Goal: Task Accomplishment & Management: Manage account settings

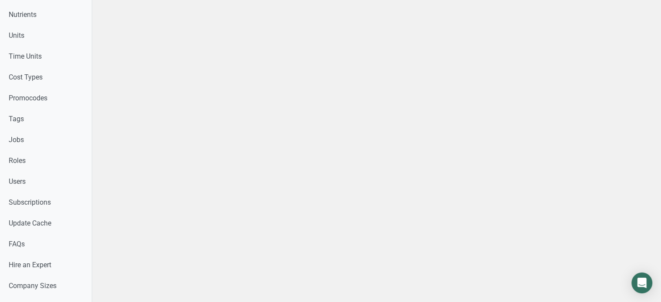
scroll to position [397, 0]
click at [68, 175] on link "Users" at bounding box center [46, 180] width 92 height 21
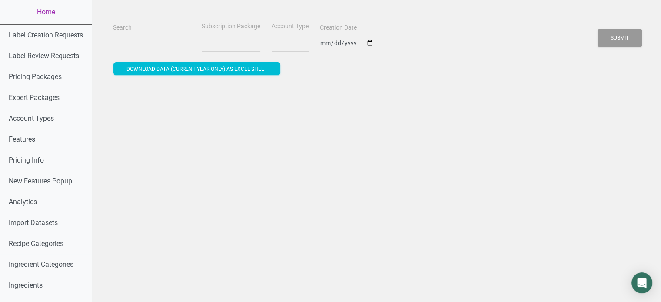
select select
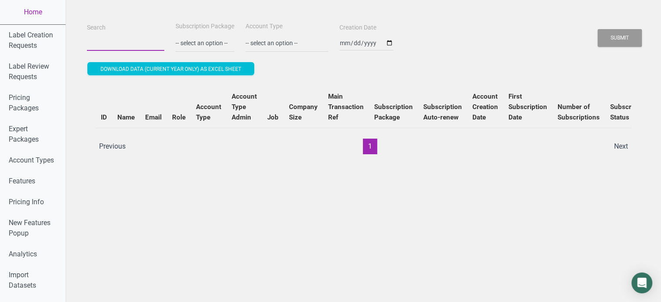
click at [132, 41] on input "Search" at bounding box center [125, 43] width 77 height 16
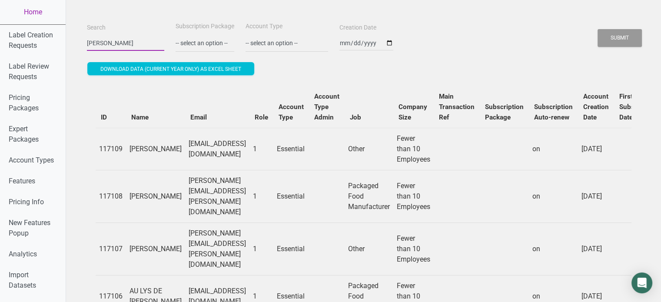
type input "[PERSON_NAME]"
click at [598, 29] on button "Submit" at bounding box center [620, 38] width 44 height 18
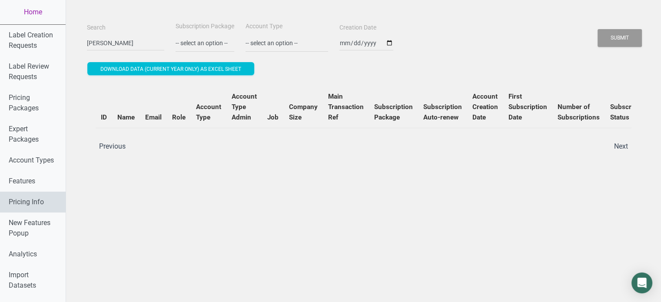
click at [2, 203] on link "Pricing Info" at bounding box center [33, 202] width 66 height 21
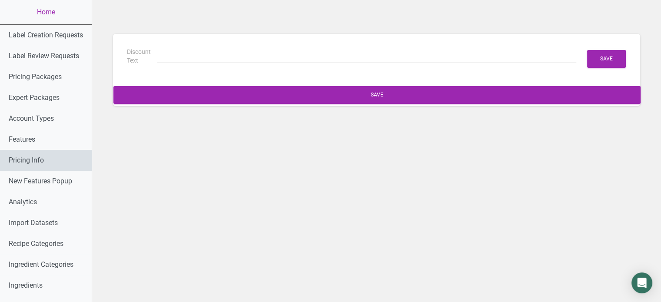
type input "(6 Months Free + 2 Free Nutritional Consultations)"
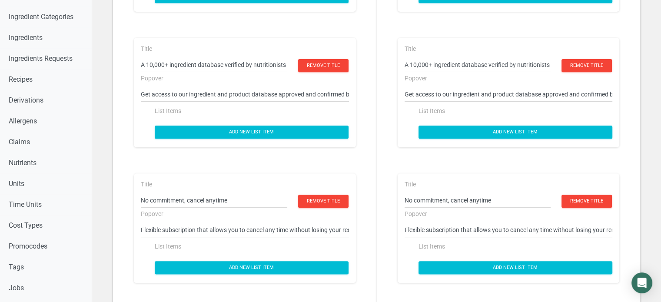
scroll to position [334, 0]
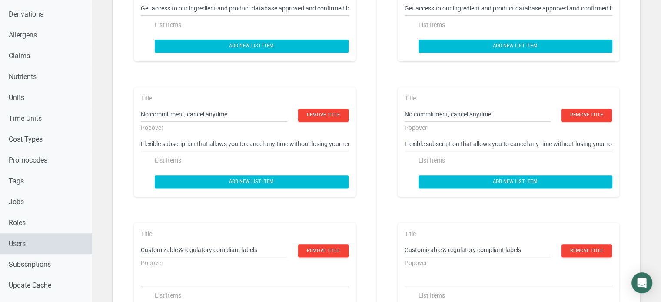
click at [34, 245] on link "Users" at bounding box center [46, 243] width 92 height 21
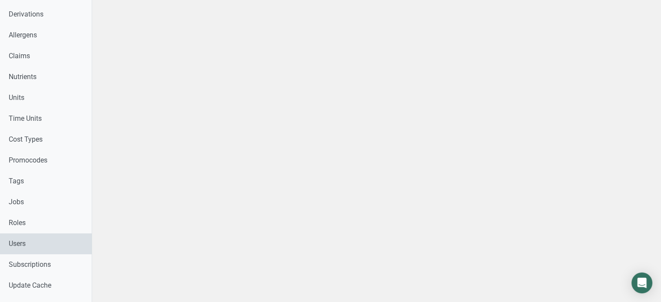
click at [34, 245] on link "Users" at bounding box center [46, 243] width 92 height 21
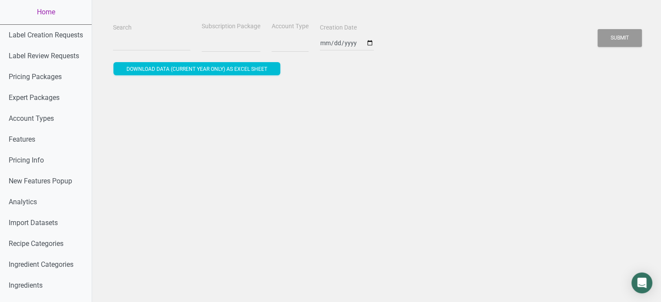
select select
drag, startPoint x: 138, startPoint y: 53, endPoint x: 142, endPoint y: 49, distance: 6.5
click at [142, 49] on div "Search Subscription Package -- select an option -- Monthly Yearly Quarterly Fre…" at bounding box center [376, 49] width 527 height 56
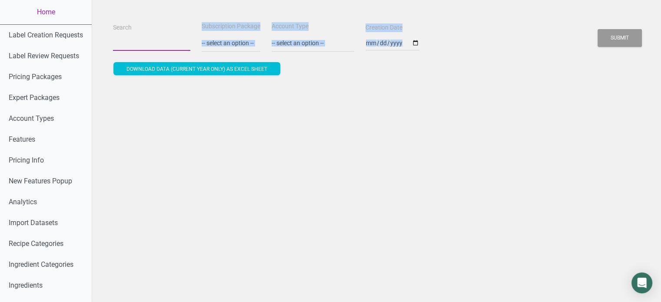
click at [142, 49] on input "Search" at bounding box center [151, 43] width 77 height 16
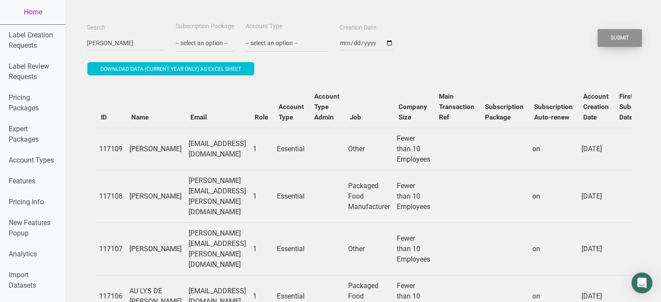
click at [627, 33] on button "Submit" at bounding box center [620, 38] width 44 height 18
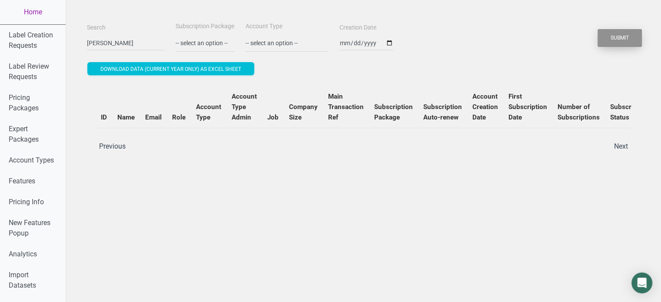
click at [605, 43] on button "Submit" at bounding box center [620, 38] width 44 height 18
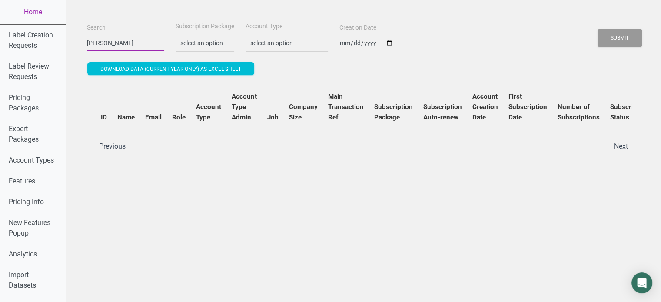
click at [113, 43] on input "[PERSON_NAME]" at bounding box center [125, 43] width 77 height 16
paste input "[PERSON_NAME][EMAIL_ADDRESS][DOMAIN_NAME]"
click at [113, 43] on input "[PERSON_NAME][EMAIL_ADDRESS][DOMAIN_NAME]" at bounding box center [125, 43] width 77 height 16
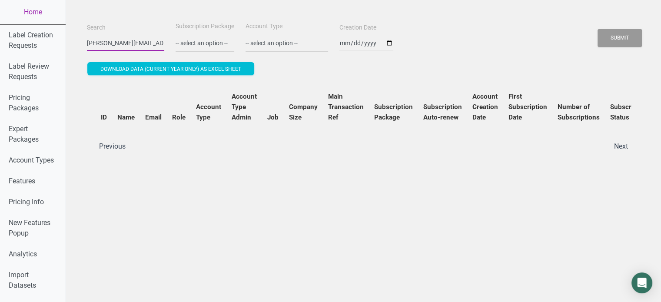
type input "[PERSON_NAME][EMAIL_ADDRESS][DOMAIN_NAME]"
click at [598, 29] on button "Submit" at bounding box center [620, 38] width 44 height 18
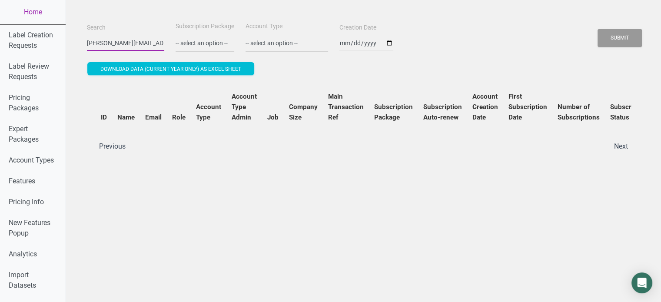
click at [598, 29] on button "Submit" at bounding box center [620, 38] width 44 height 18
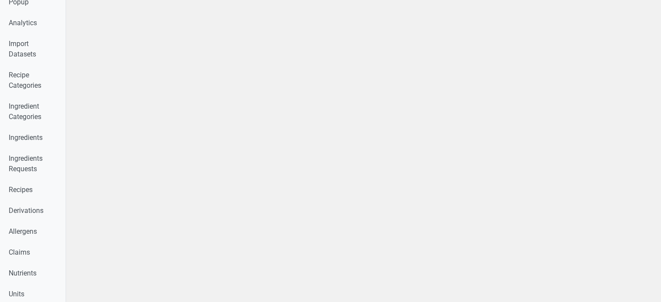
select select
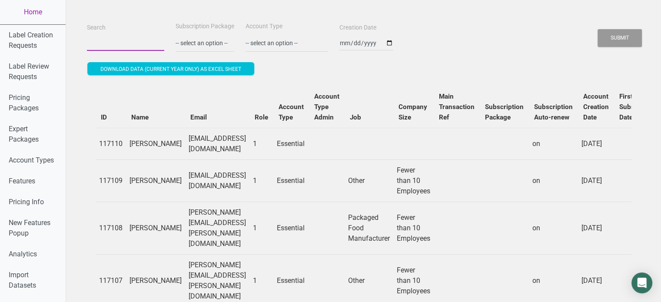
click at [136, 42] on input "Search" at bounding box center [125, 43] width 77 height 16
paste input "[PERSON_NAME][EMAIL_ADDRESS][DOMAIN_NAME]"
click at [598, 29] on button "Submit" at bounding box center [620, 38] width 44 height 18
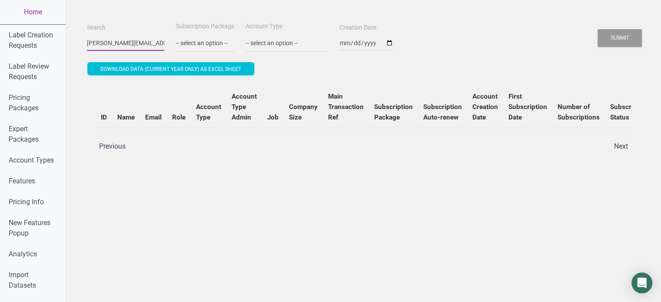
click at [598, 29] on button "Submit" at bounding box center [620, 38] width 44 height 18
drag, startPoint x: 86, startPoint y: 37, endPoint x: 9, endPoint y: 60, distance: 80.6
drag, startPoint x: 108, startPoint y: 43, endPoint x: 243, endPoint y: 43, distance: 135.6
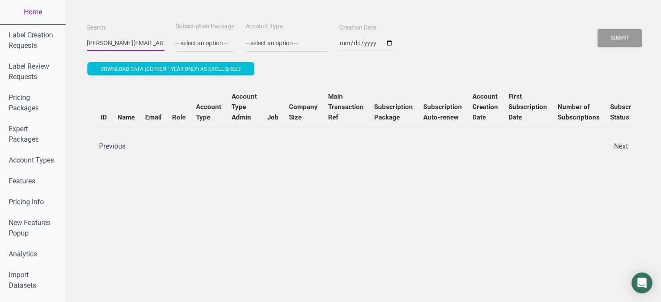
click at [243, 43] on div "Search alan@chocolate.co.uk Subscription Package -- select an option -- Monthly…" at bounding box center [364, 36] width 558 height 31
type input "a"
paste input "hello@monumentalprep.co.uk"
type input "hello@monumentalprep.co.uk"
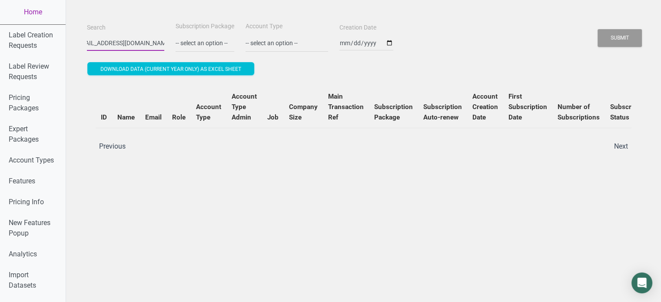
click at [598, 29] on button "Submit" at bounding box center [620, 38] width 44 height 18
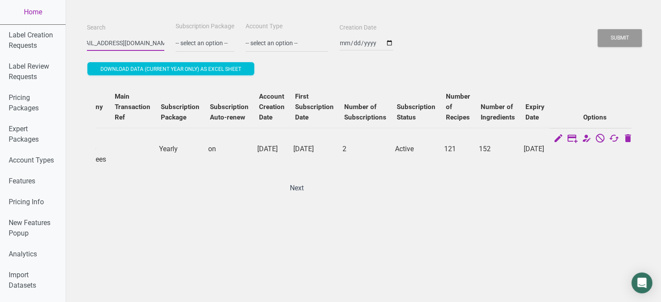
scroll to position [0, 0]
